Goal: Information Seeking & Learning: Stay updated

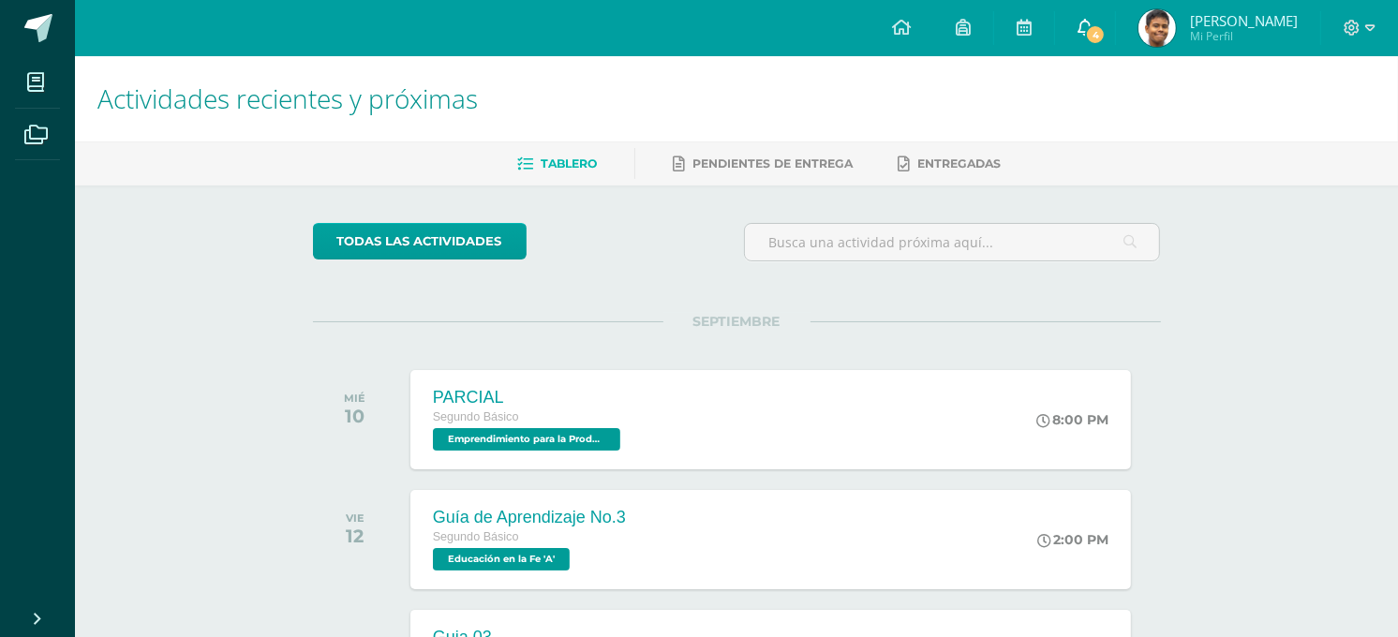
click at [1106, 34] on span "4" at bounding box center [1095, 34] width 21 height 21
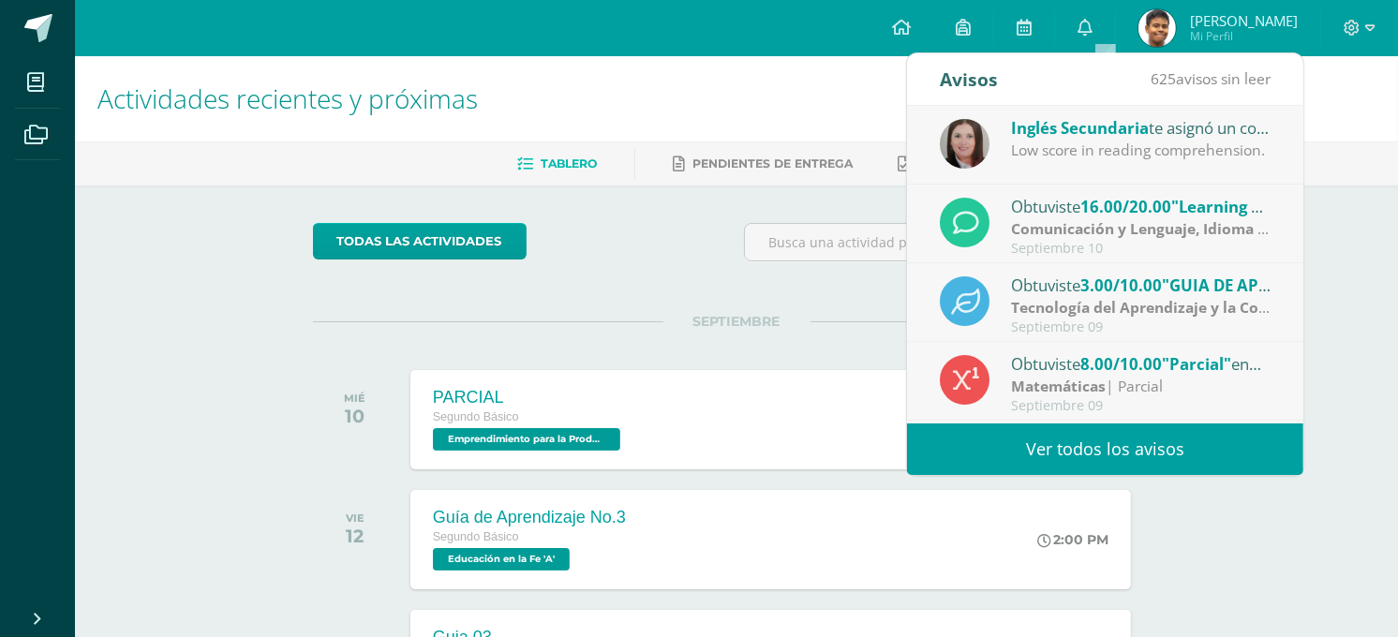
click at [1135, 160] on div "Low score in reading comprehension." at bounding box center [1141, 151] width 261 height 22
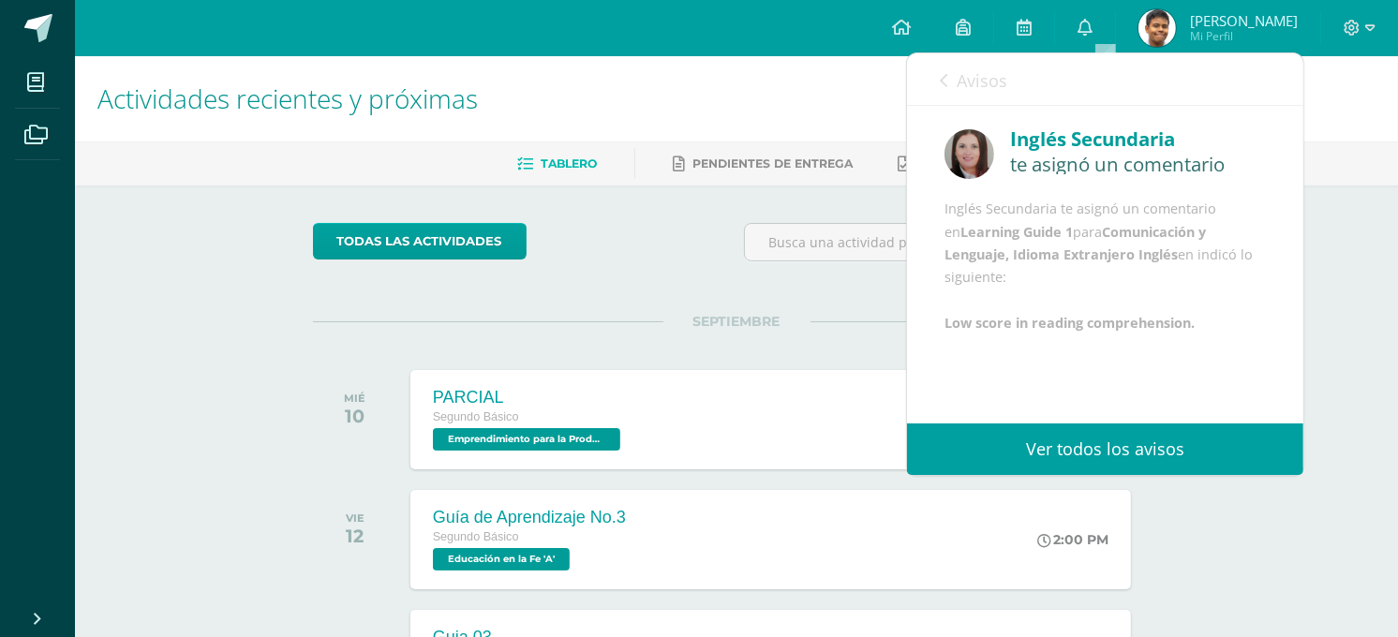
scroll to position [22, 0]
click at [963, 58] on link "Avisos" at bounding box center [973, 79] width 67 height 53
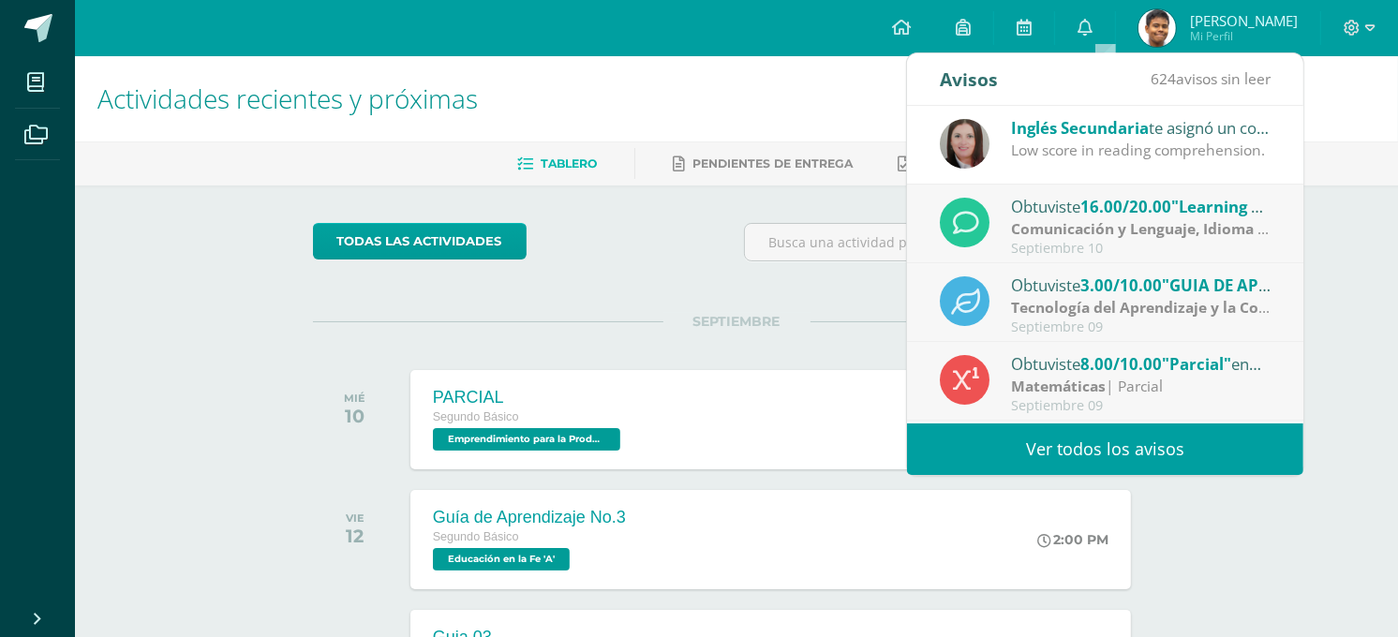
click at [1224, 231] on strong "Comunicación y Lenguaje, Idioma Extranjero Inglés" at bounding box center [1196, 228] width 370 height 21
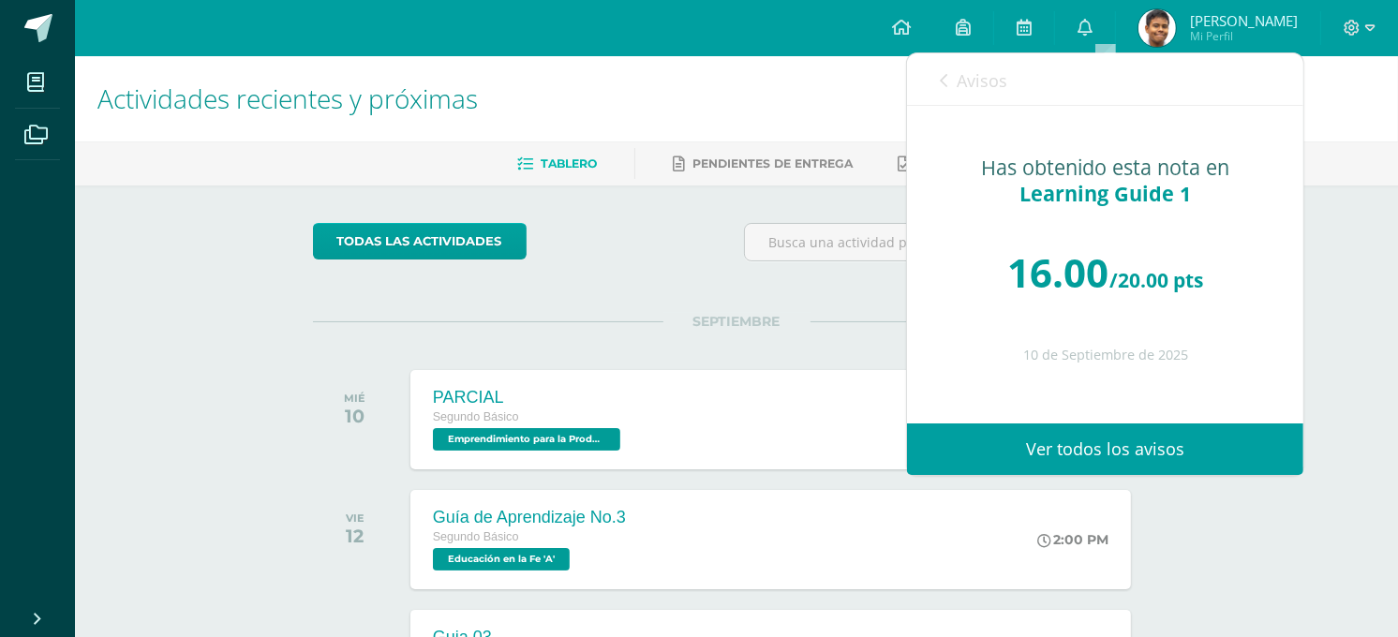
scroll to position [0, 0]
click at [943, 69] on link "Avisos" at bounding box center [973, 79] width 67 height 53
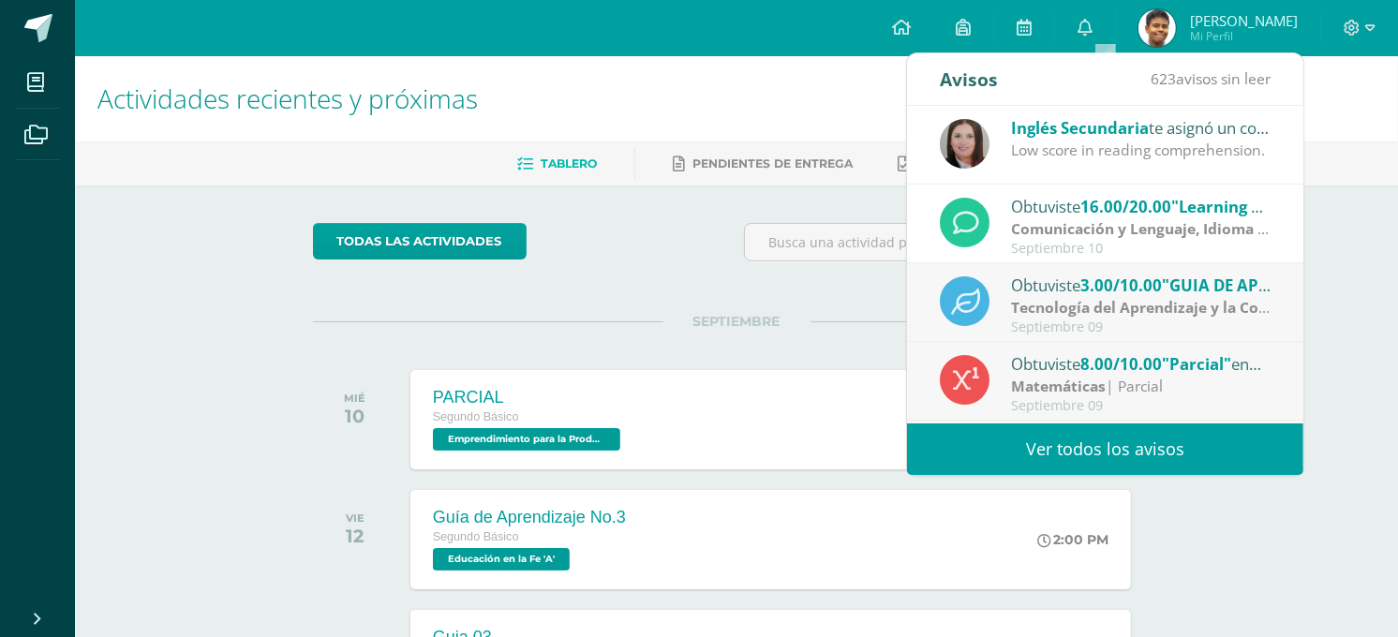
click at [1185, 307] on strong "Tecnología del Aprendizaje y la Comunicación (Informática)" at bounding box center [1226, 307] width 430 height 21
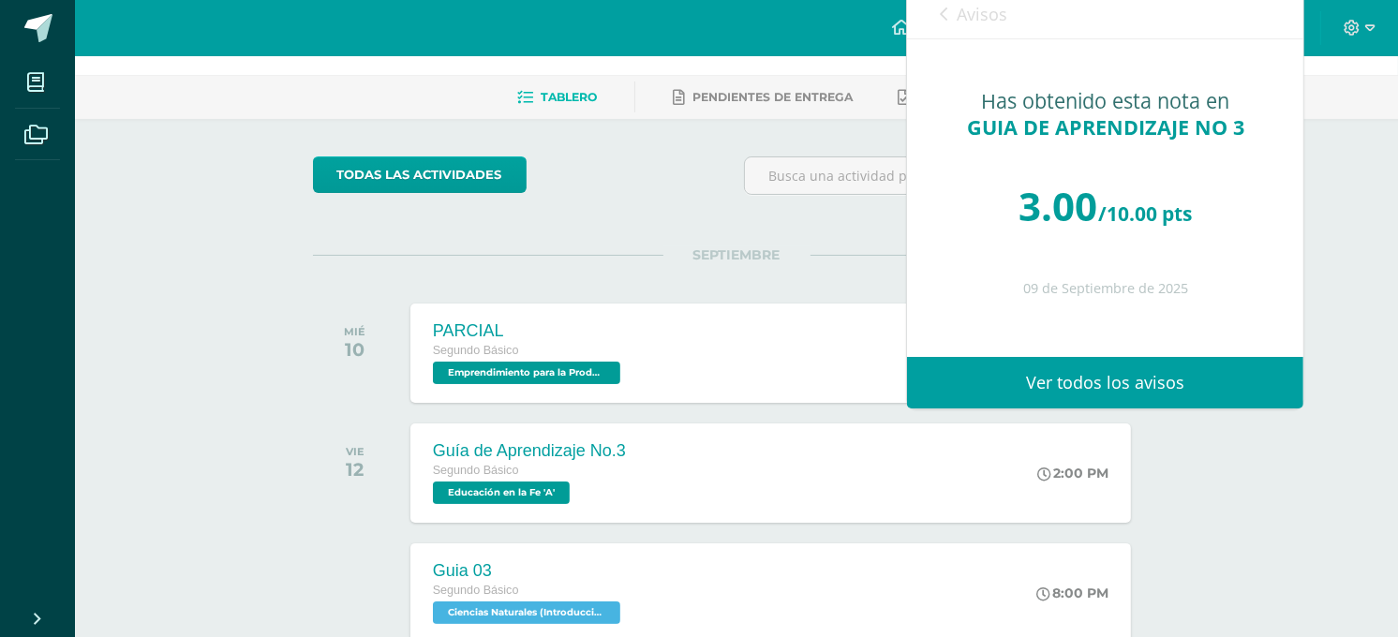
scroll to position [104, 0]
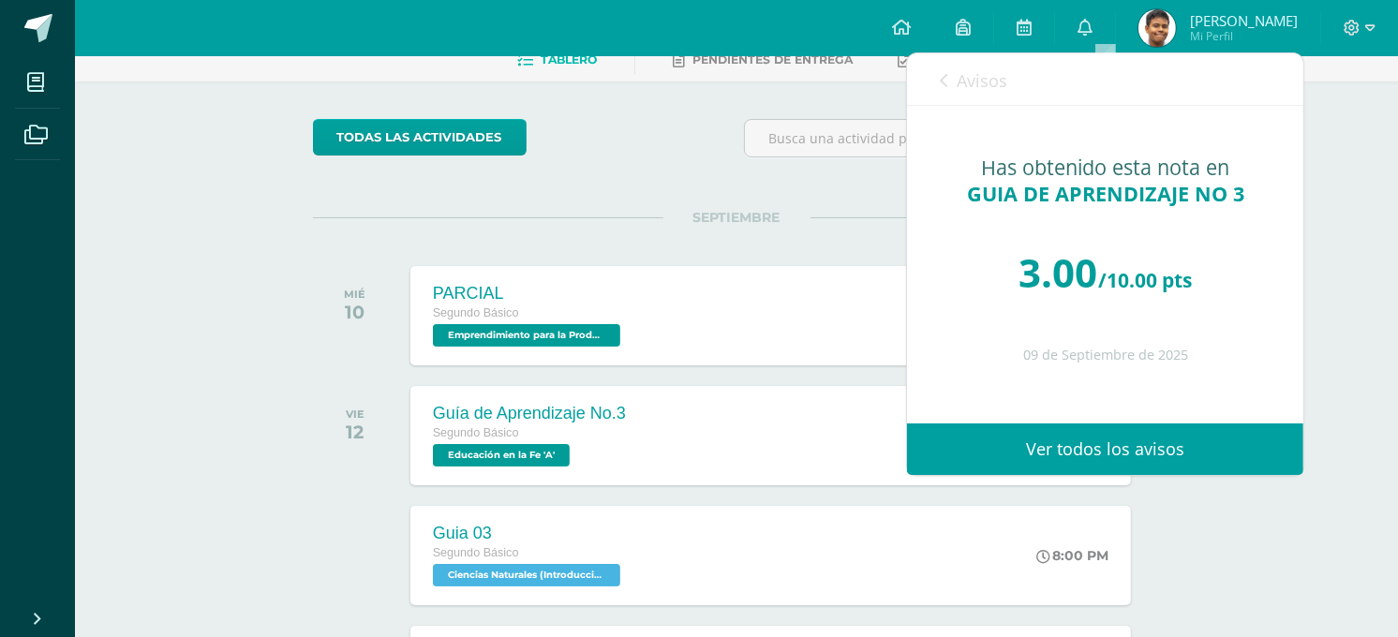
drag, startPoint x: 1006, startPoint y: 95, endPoint x: 993, endPoint y: 89, distance: 13.4
click at [1004, 94] on link "Avisos" at bounding box center [973, 79] width 67 height 53
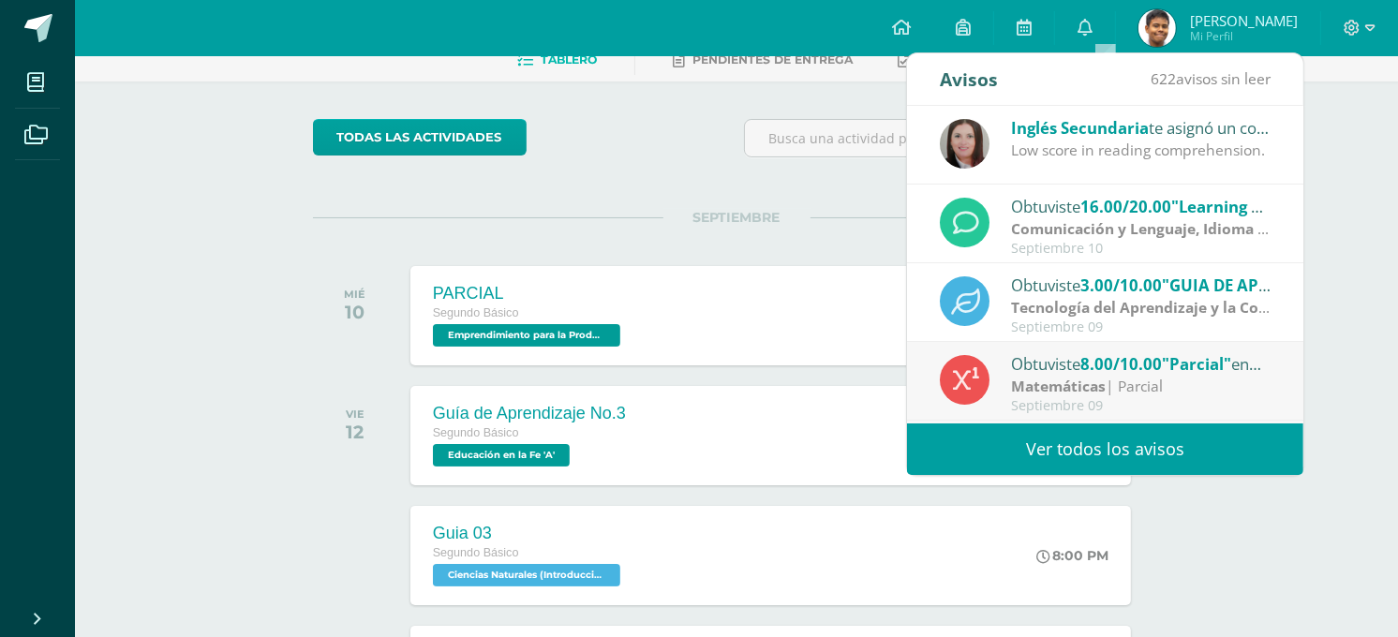
click at [989, 88] on div "Avisos 622 avisos sin leer Avisos" at bounding box center [1105, 79] width 396 height 52
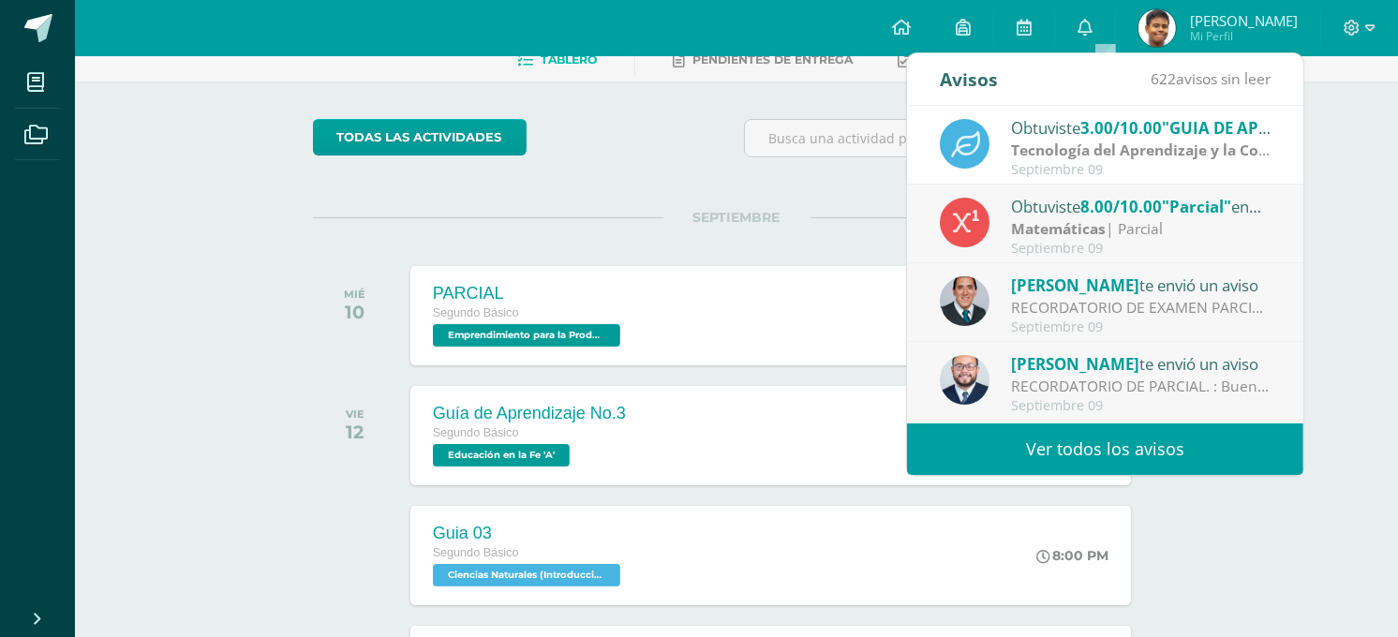
scroll to position [208, 0]
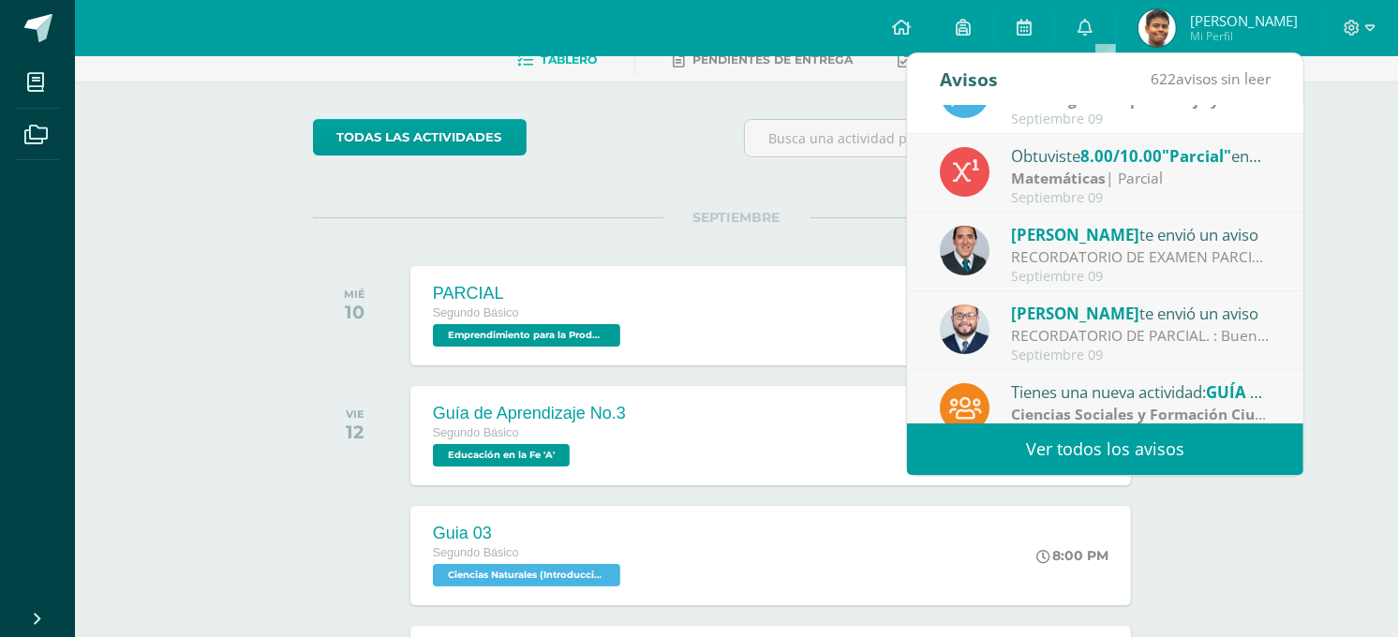
click at [1168, 256] on div "RECORDATORIO DE EXAMEN PARCIAL [DATE]: Buenas tardes Queridos estudiantes de II…" at bounding box center [1141, 257] width 261 height 22
